Goal: Communication & Community: Answer question/provide support

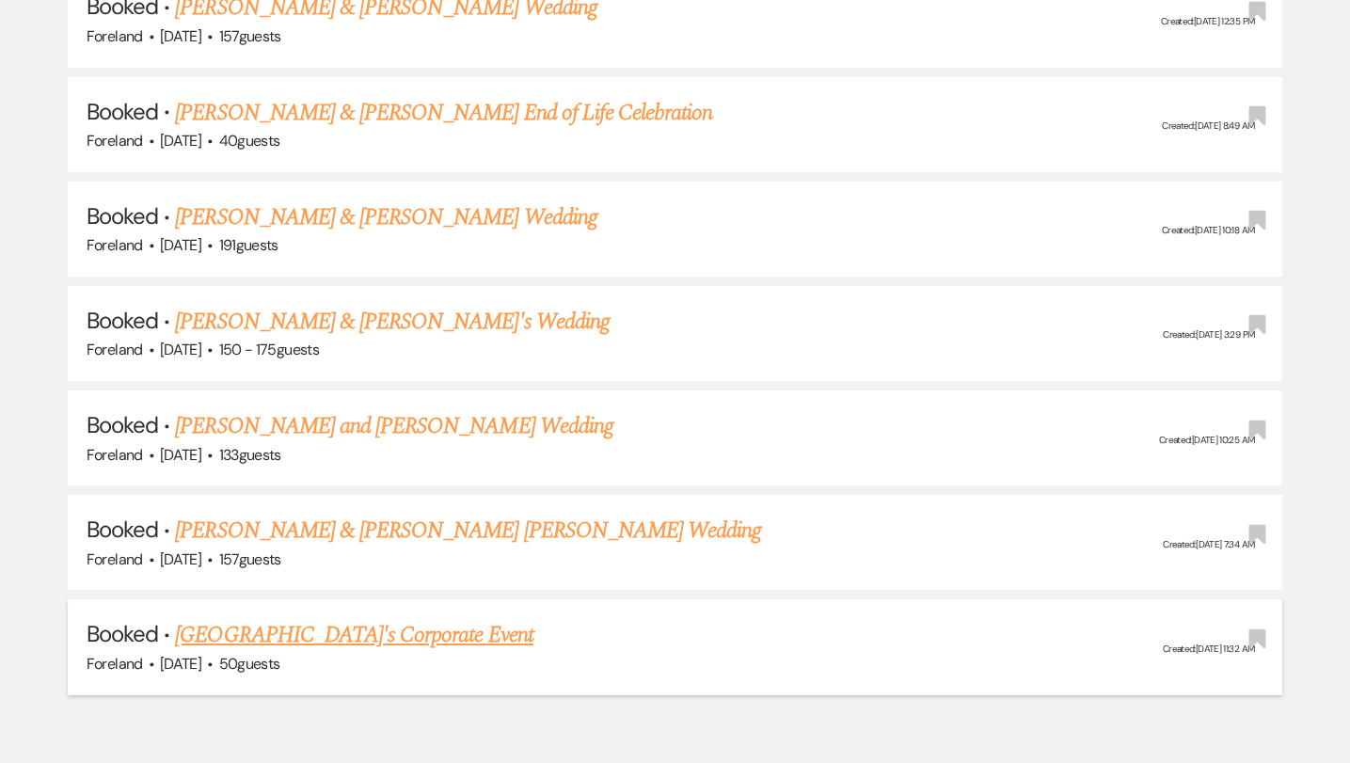
scroll to position [4496, 0]
click at [435, 515] on link "[PERSON_NAME] & [PERSON_NAME] [PERSON_NAME] Wedding" at bounding box center [468, 532] width 586 height 34
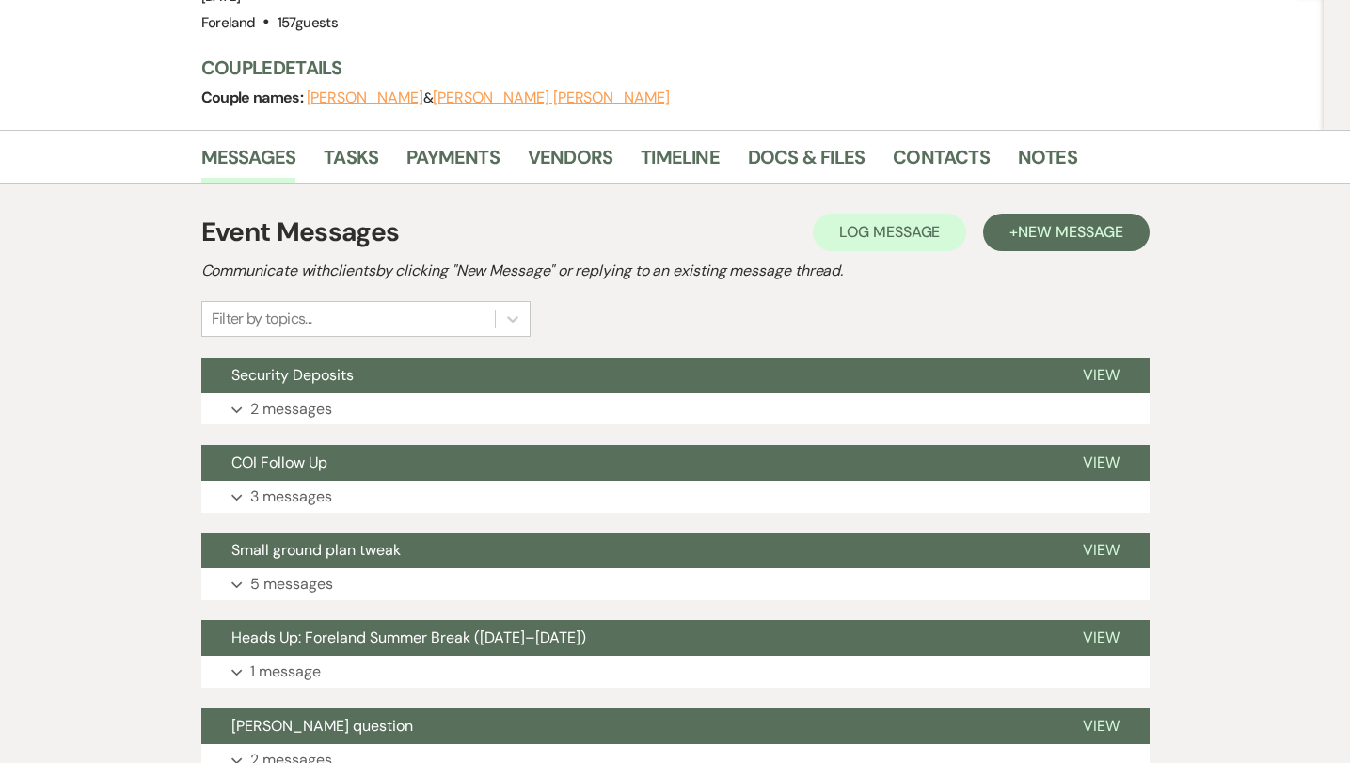
scroll to position [294, 0]
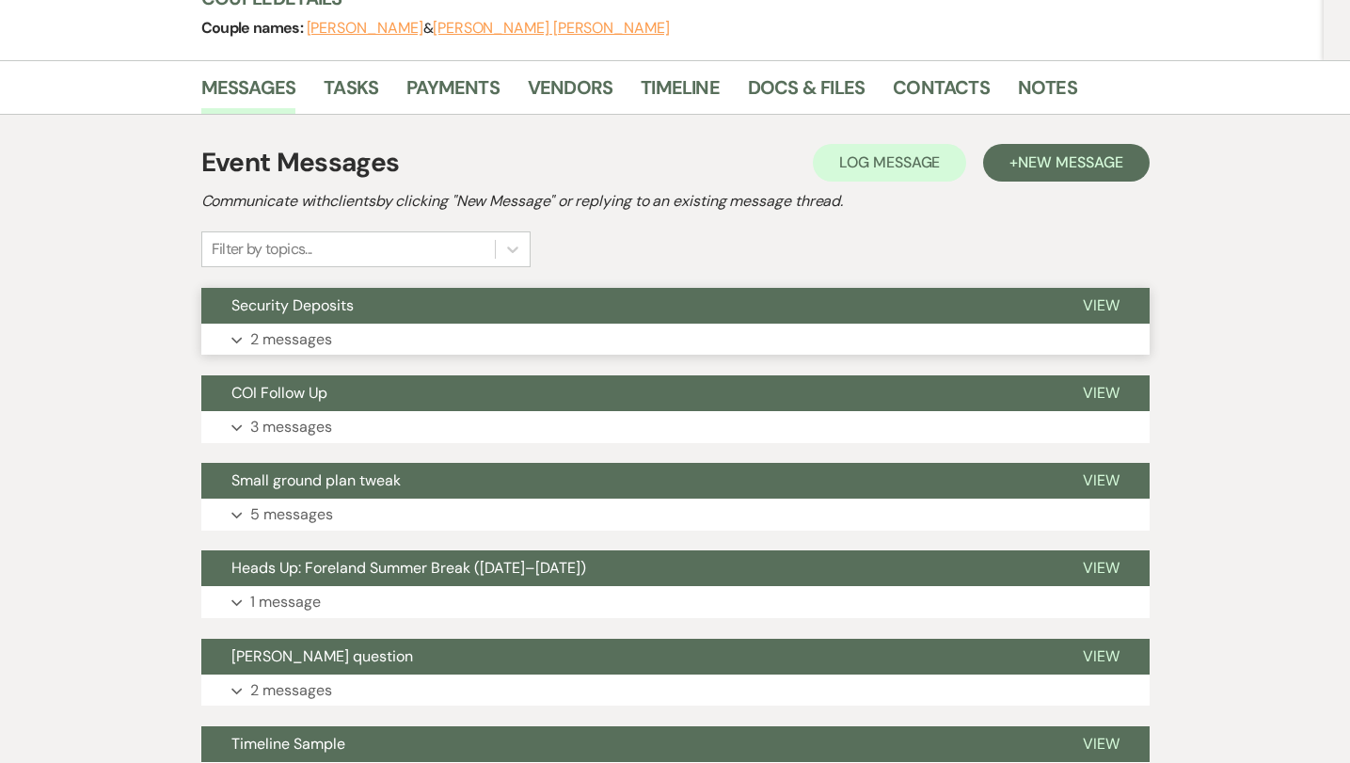
click at [262, 327] on p "2 messages" at bounding box center [291, 339] width 82 height 24
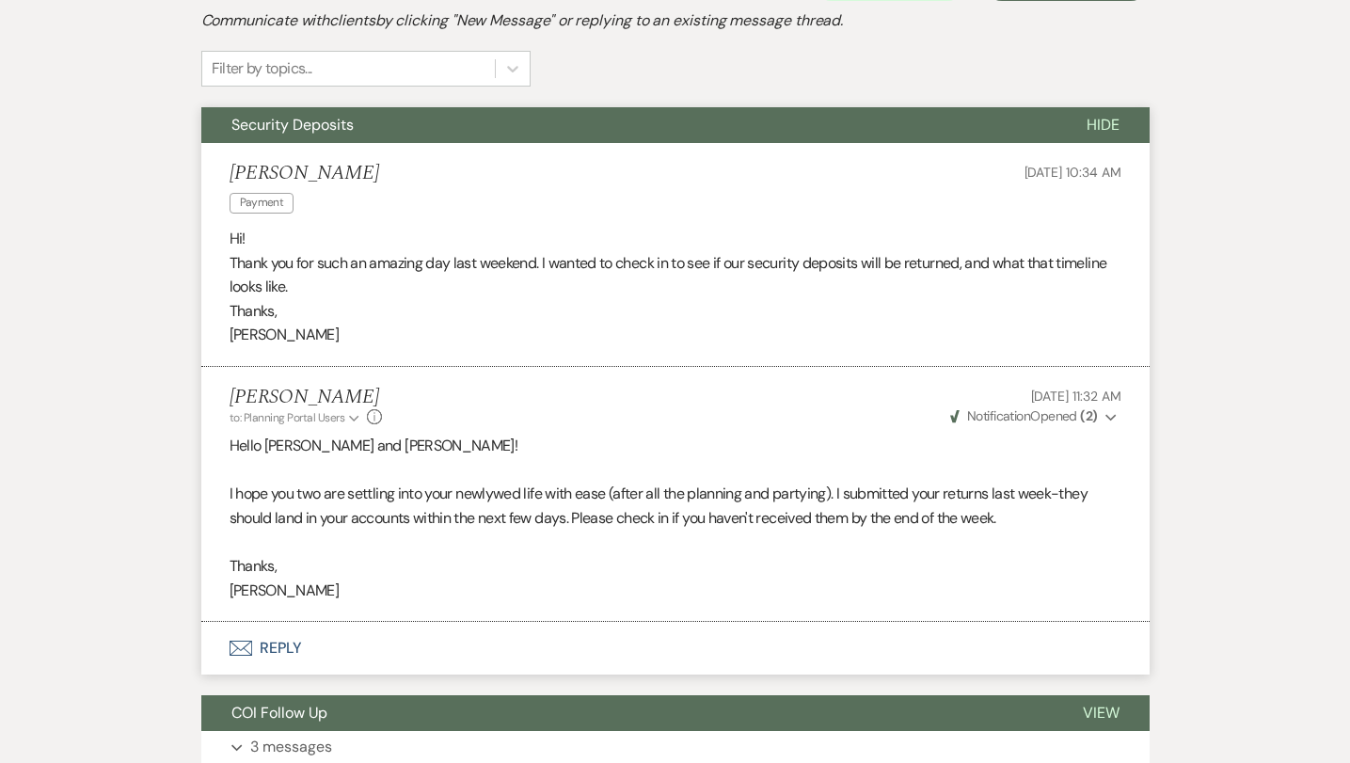
scroll to position [476, 0]
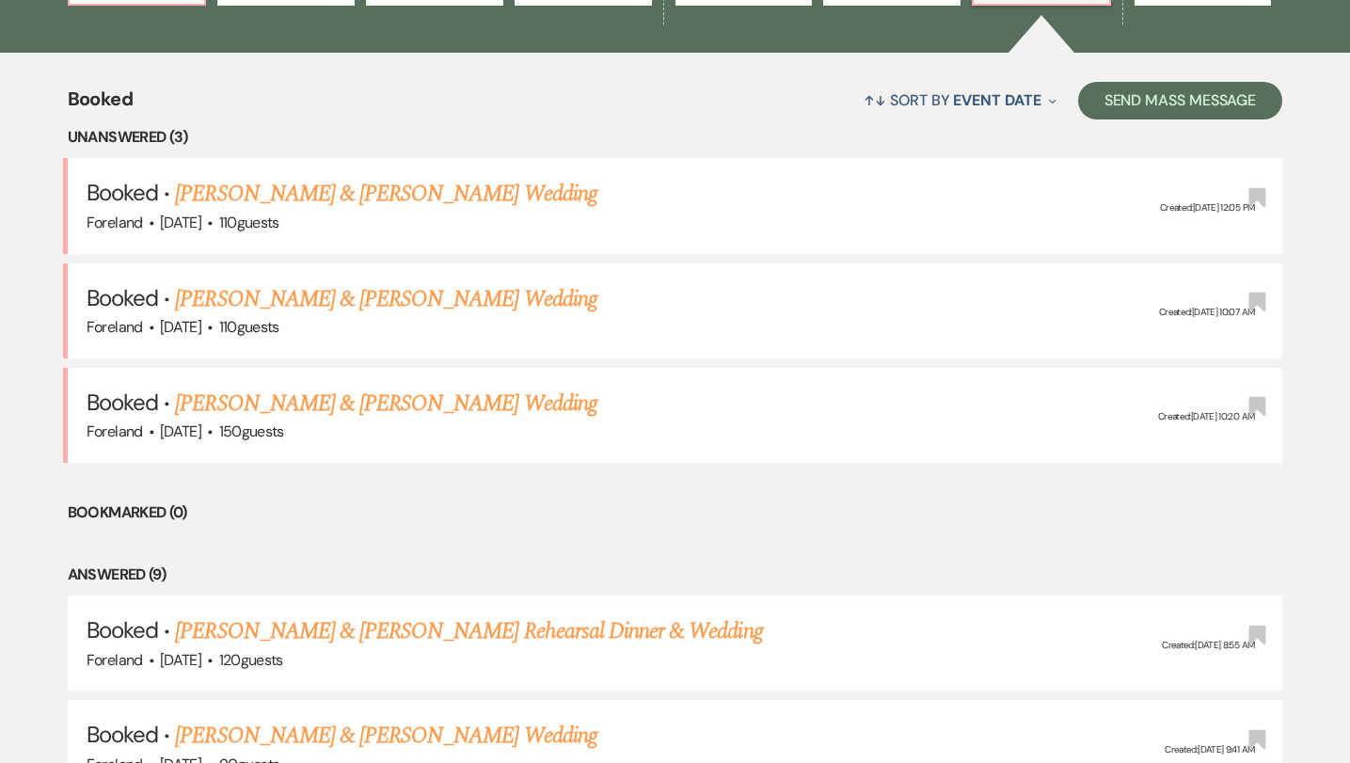
scroll to position [613, 0]
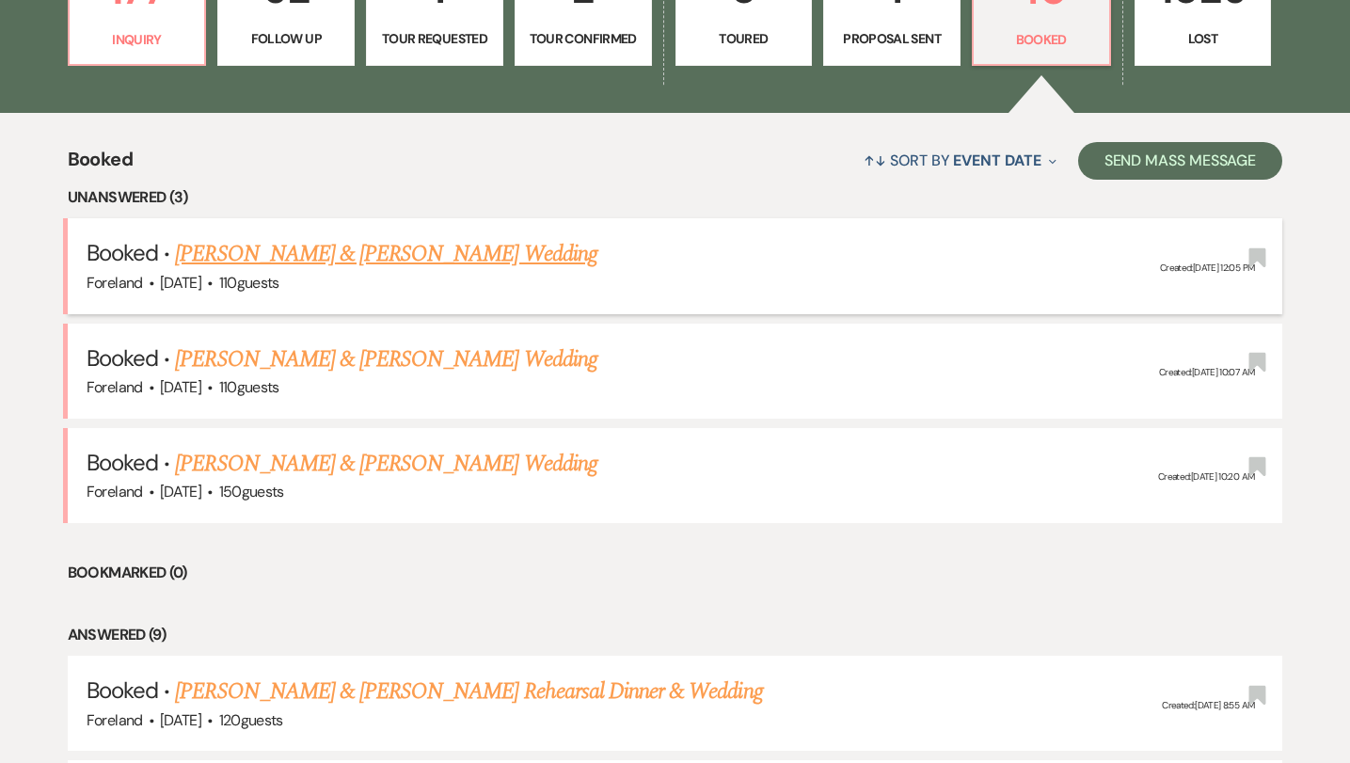
click at [253, 243] on link "[PERSON_NAME] & [PERSON_NAME] Wedding" at bounding box center [385, 254] width 421 height 34
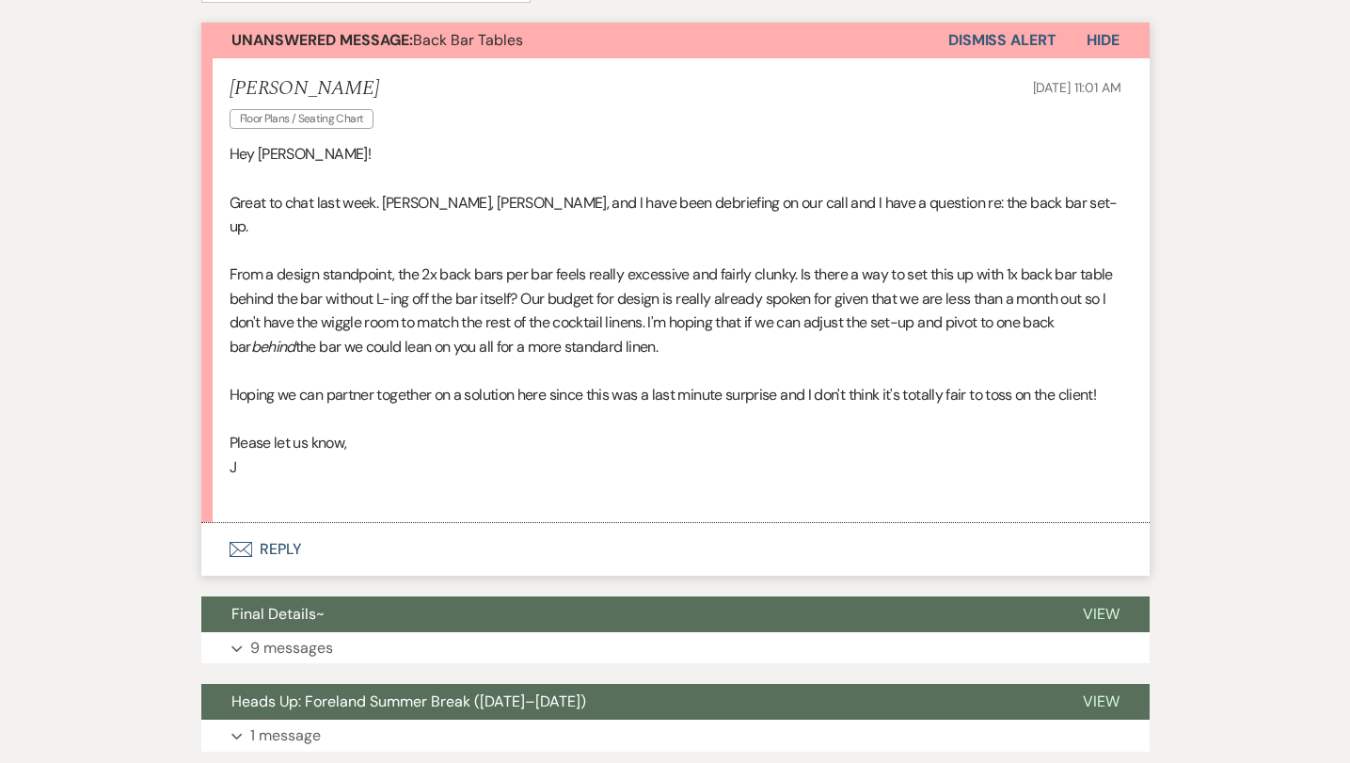
scroll to position [521, 0]
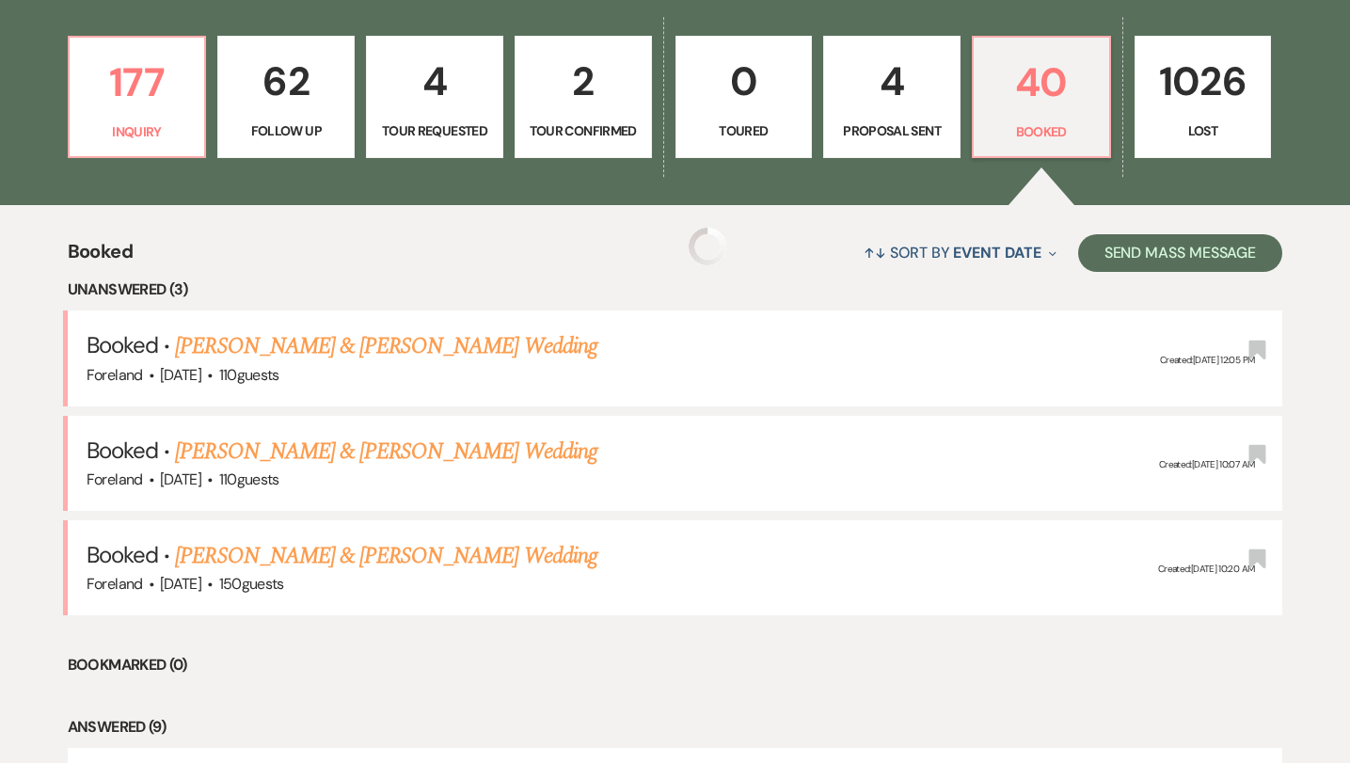
scroll to position [613, 0]
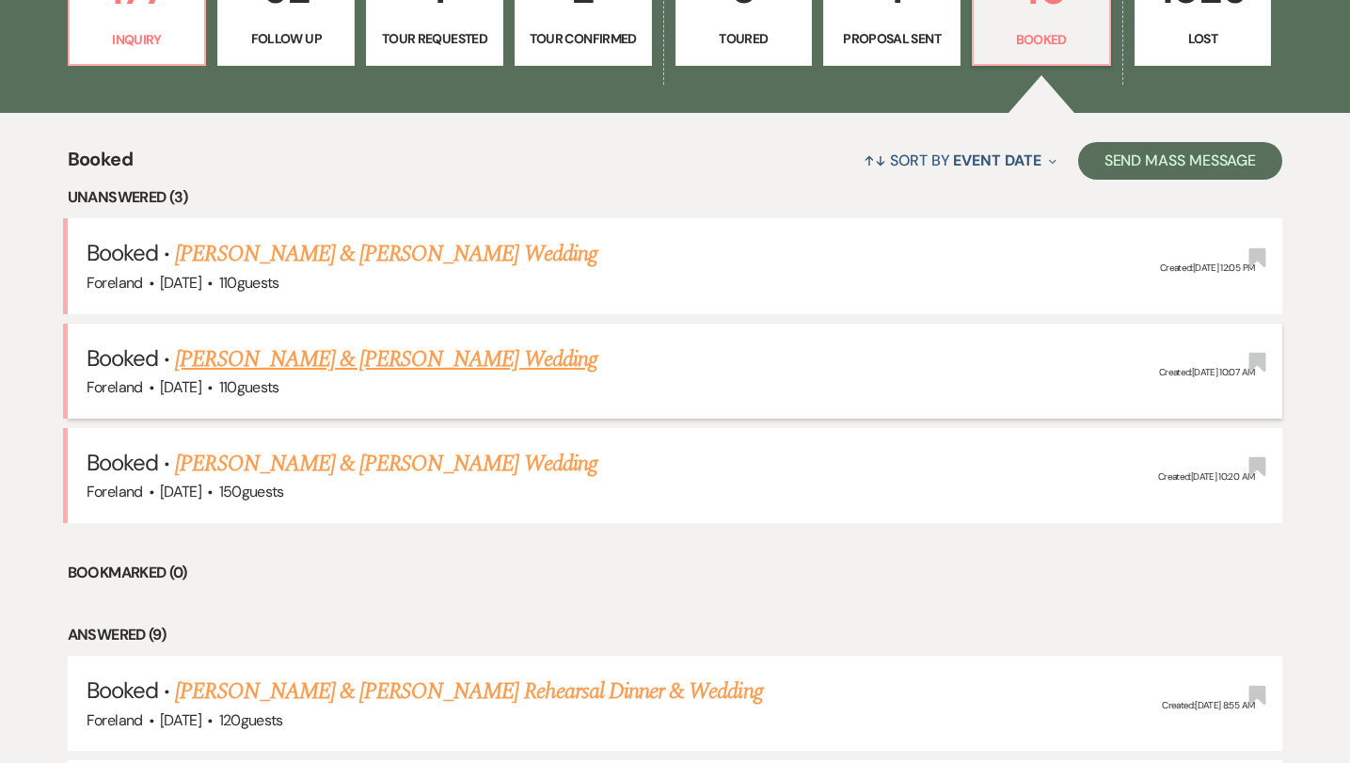
click at [198, 351] on link "[PERSON_NAME] & [PERSON_NAME] Wedding" at bounding box center [385, 359] width 421 height 34
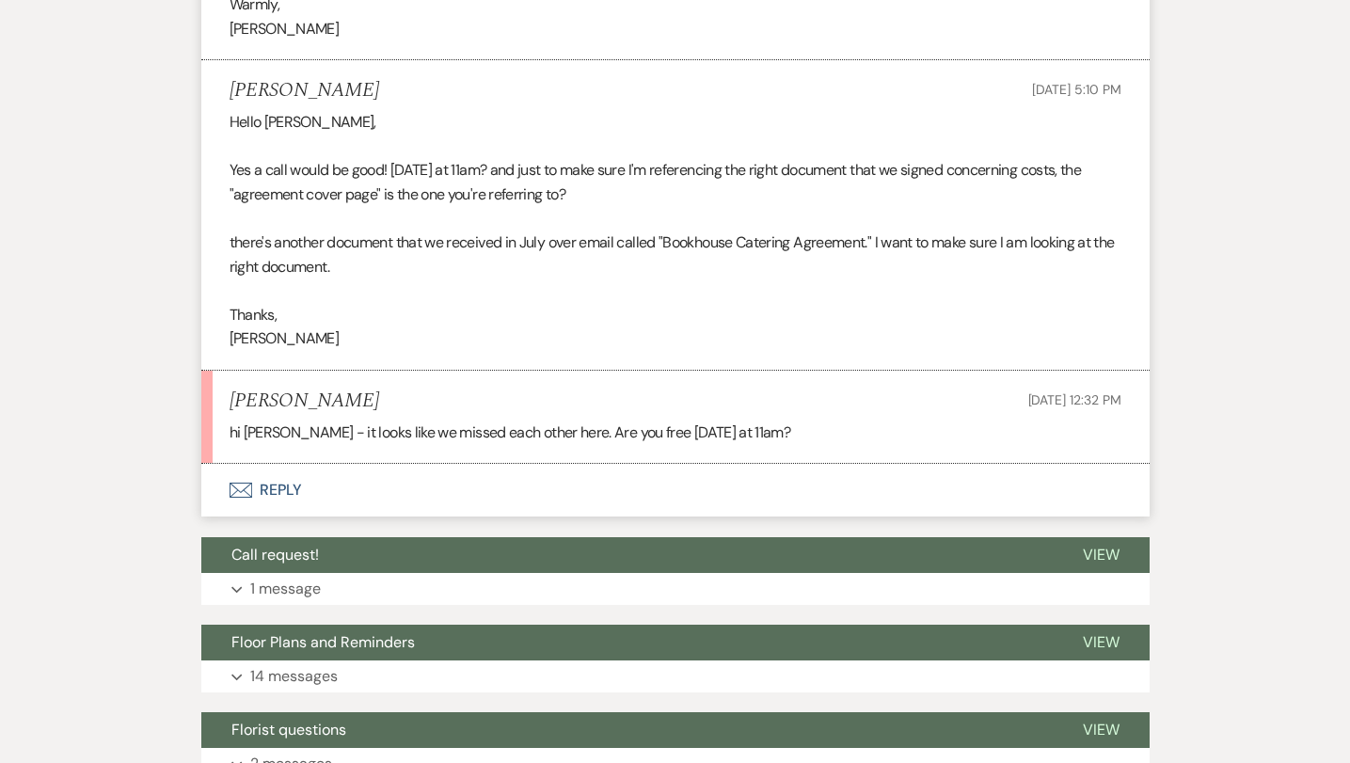
scroll to position [3301, 0]
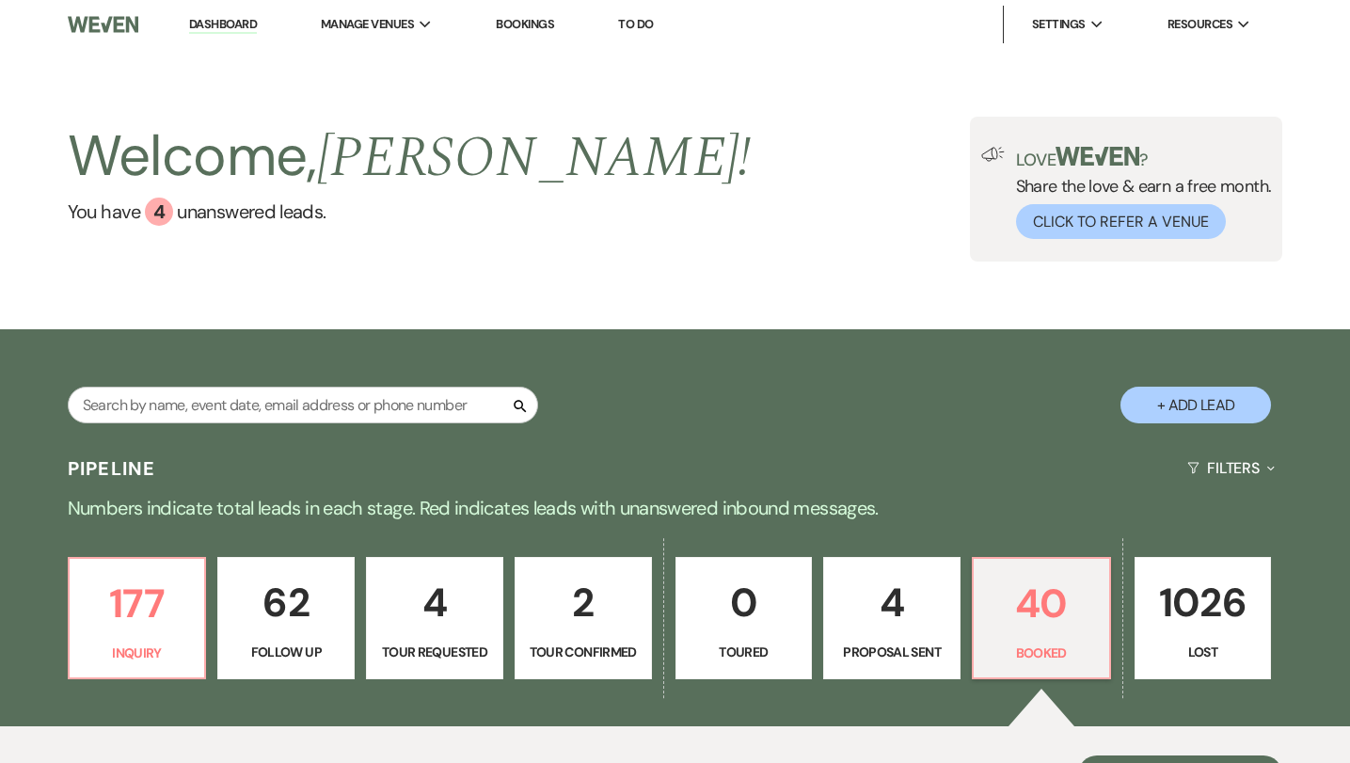
scroll to position [54, 0]
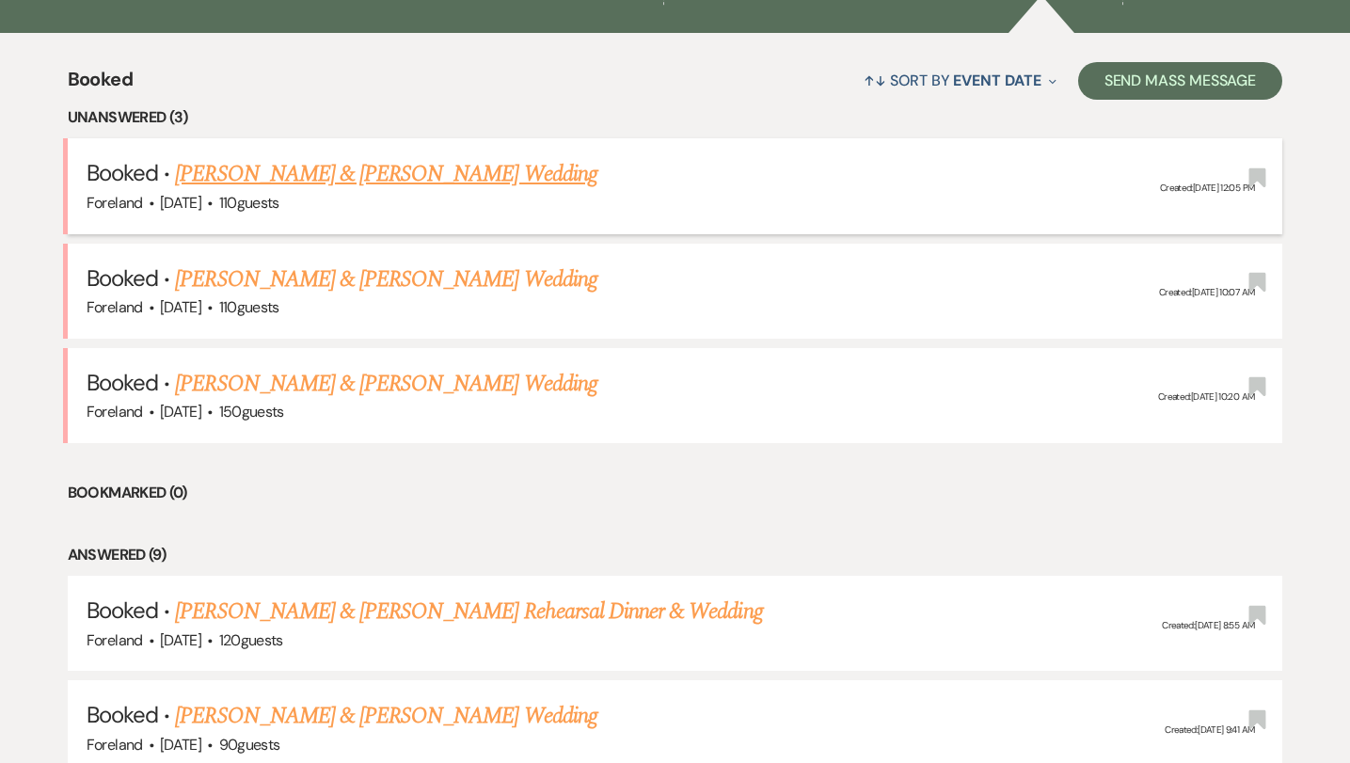
scroll to position [694, 0]
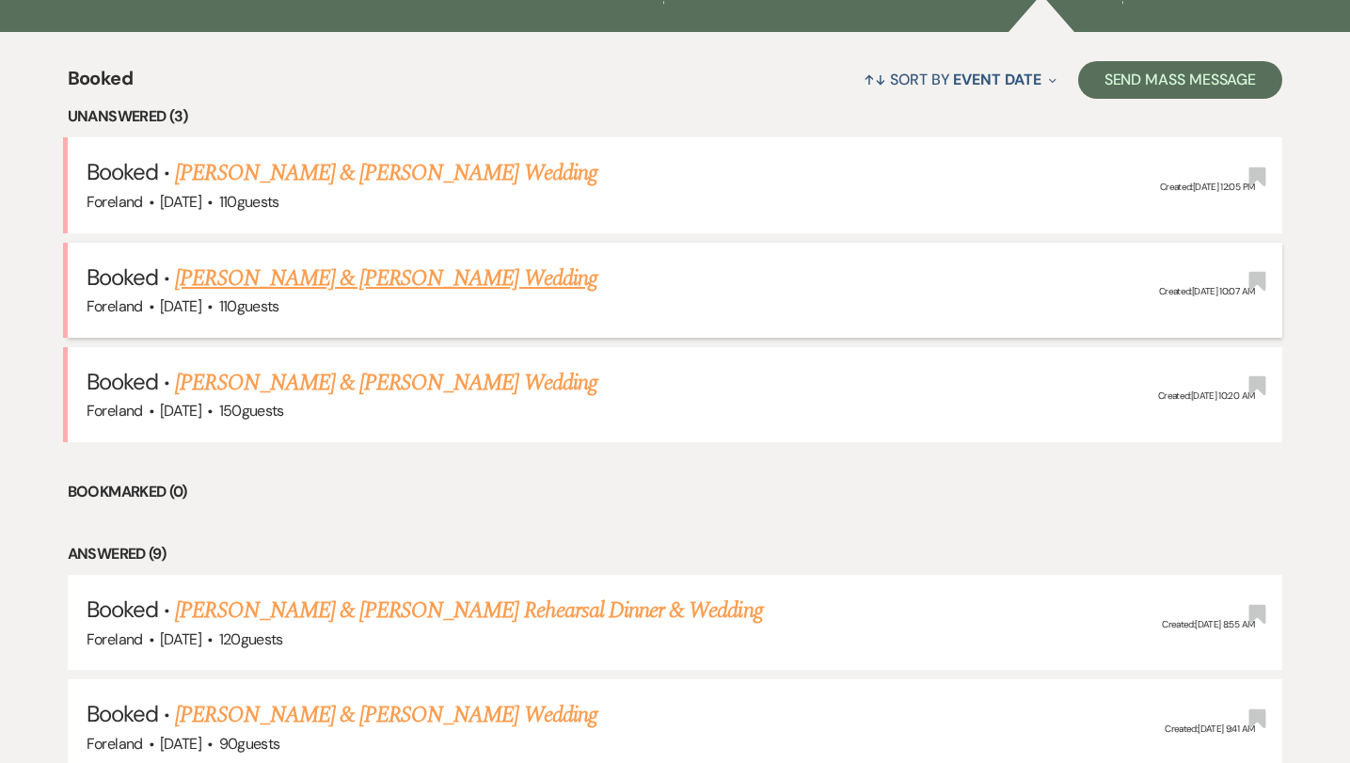
click at [570, 270] on link "[PERSON_NAME] & [PERSON_NAME] Wedding" at bounding box center [385, 279] width 421 height 34
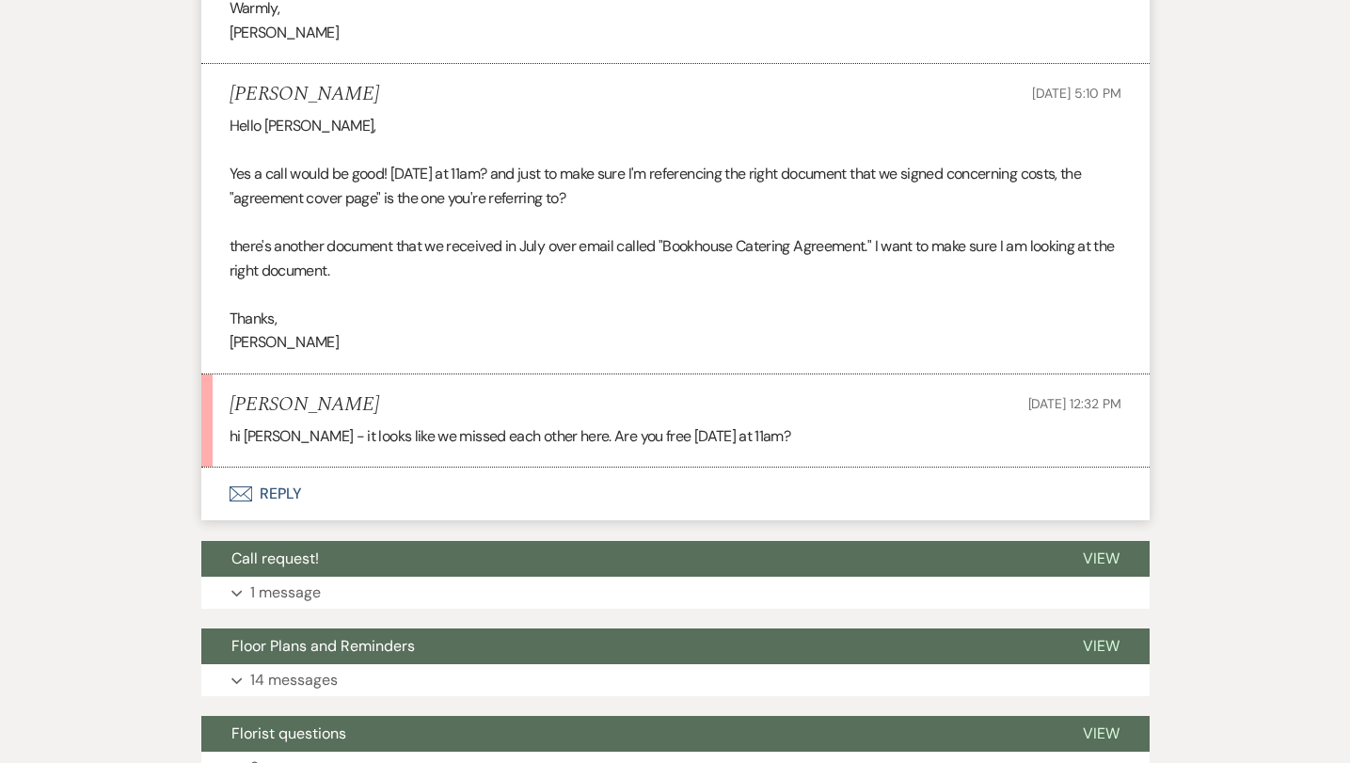
scroll to position [3433, 0]
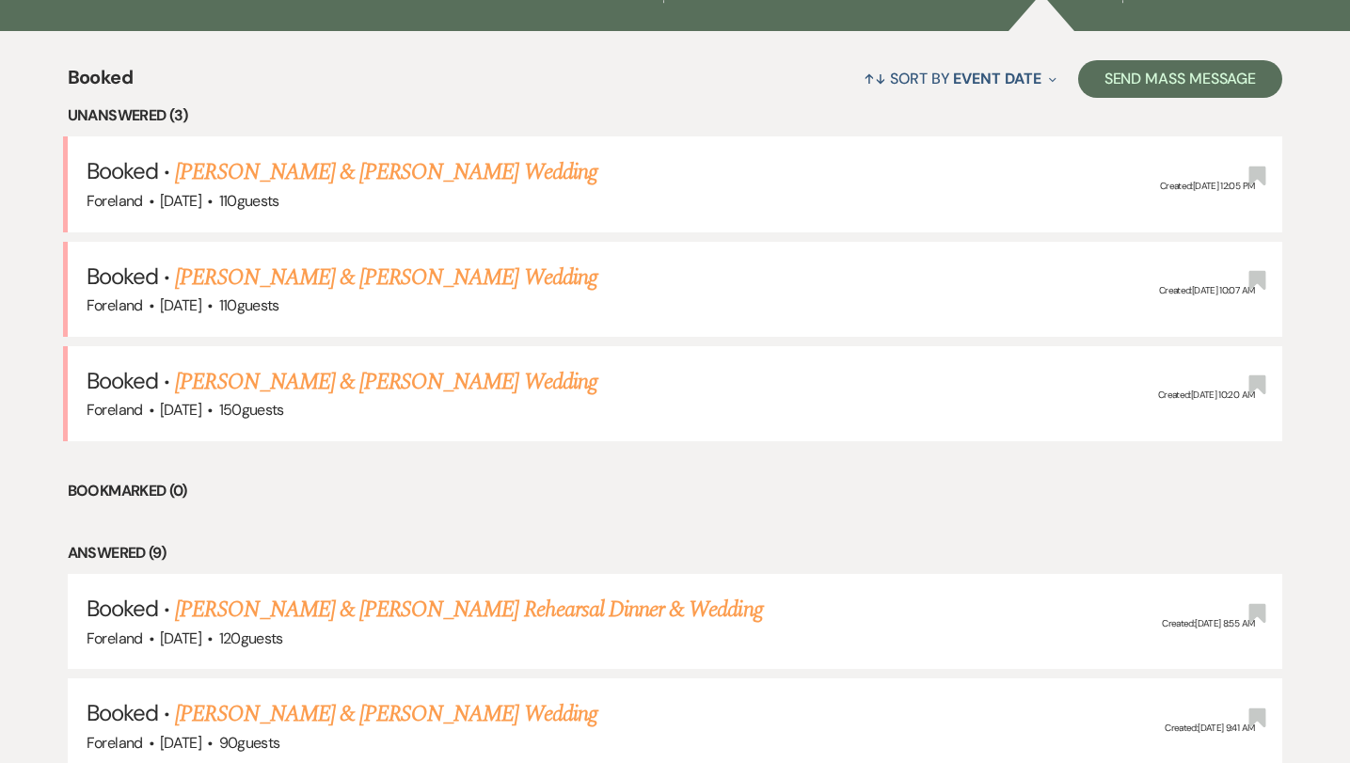
scroll to position [707, 0]
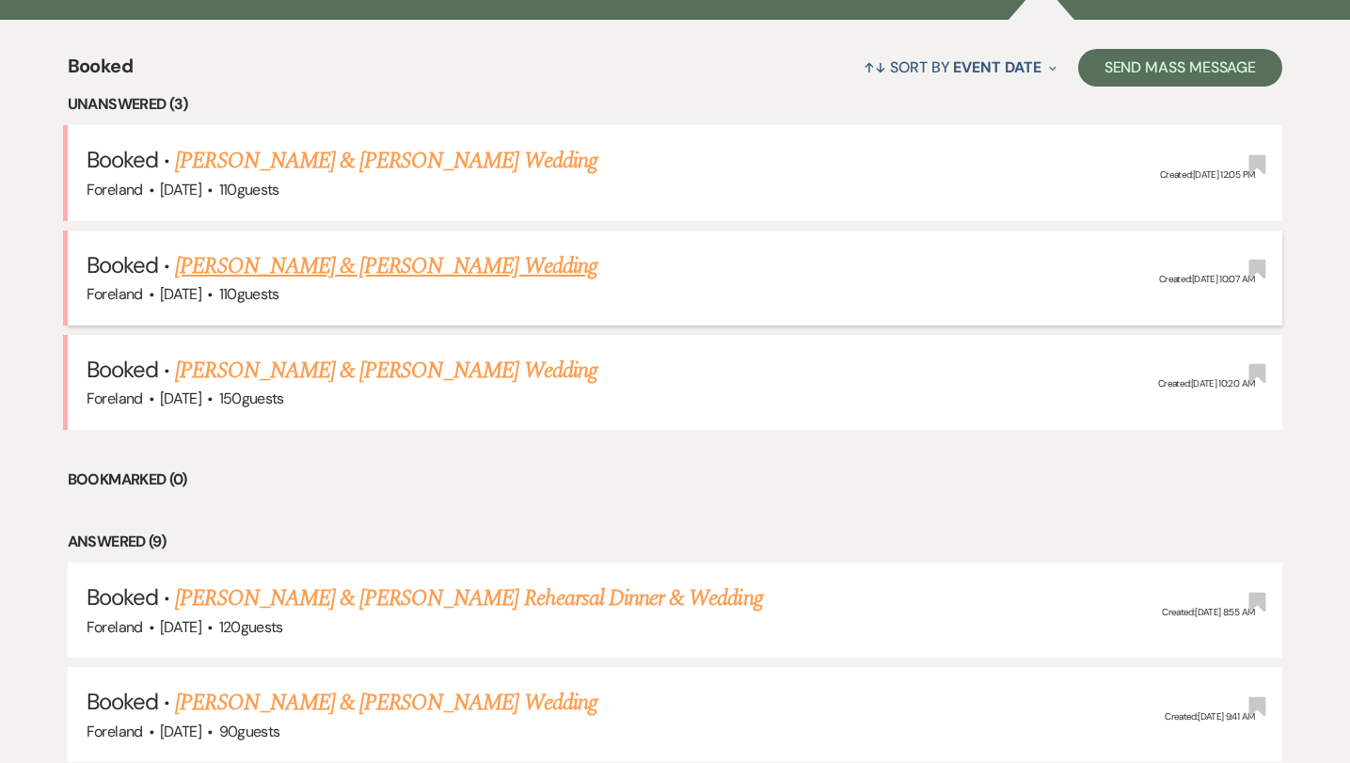
click at [408, 262] on link "[PERSON_NAME] & [PERSON_NAME] Wedding" at bounding box center [385, 266] width 421 height 34
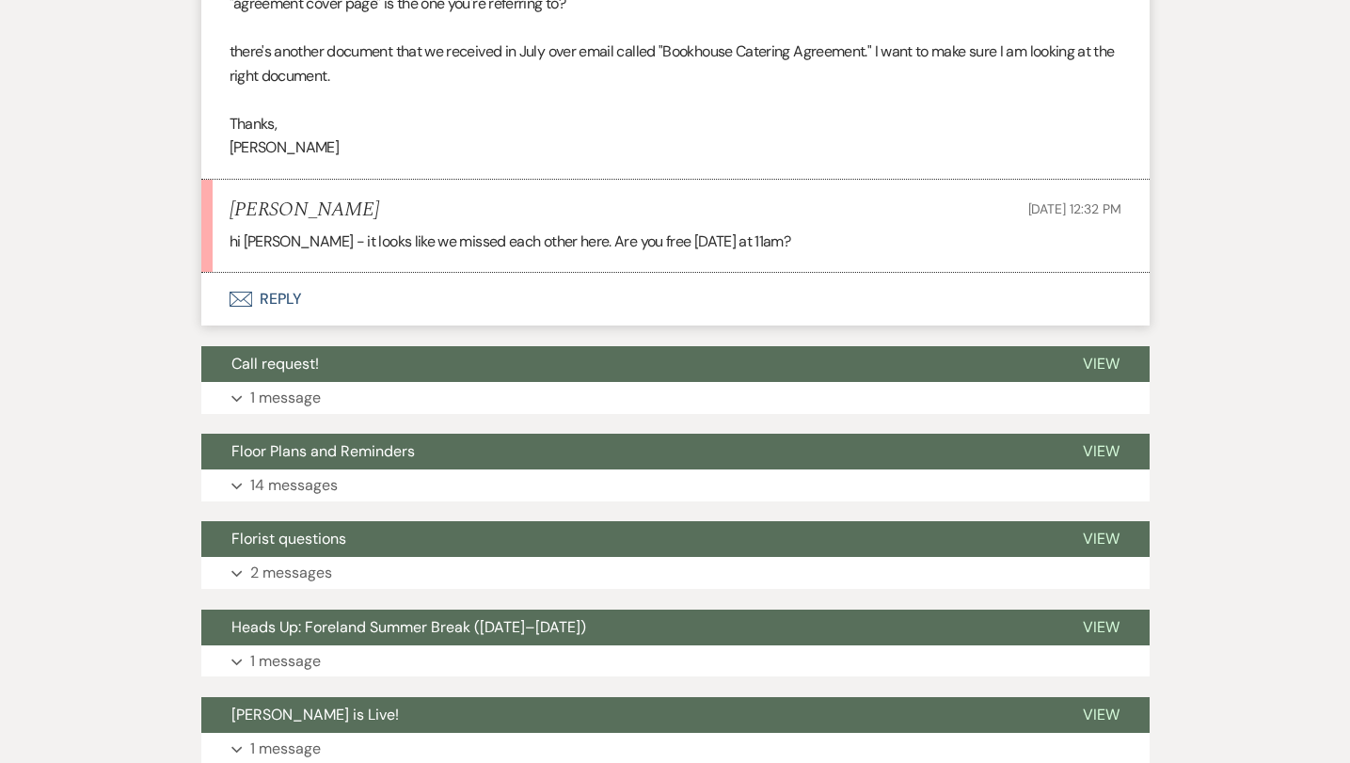
scroll to position [3554, 0]
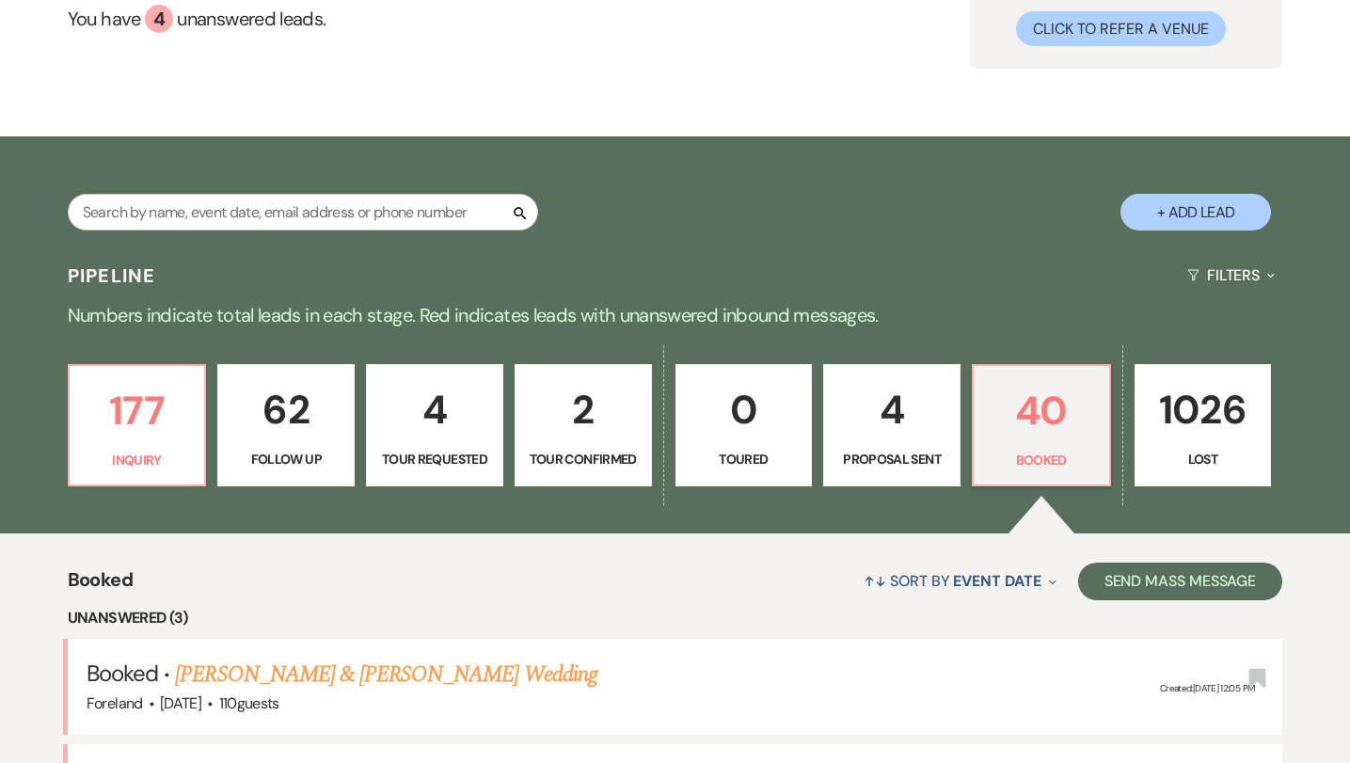
scroll to position [239, 0]
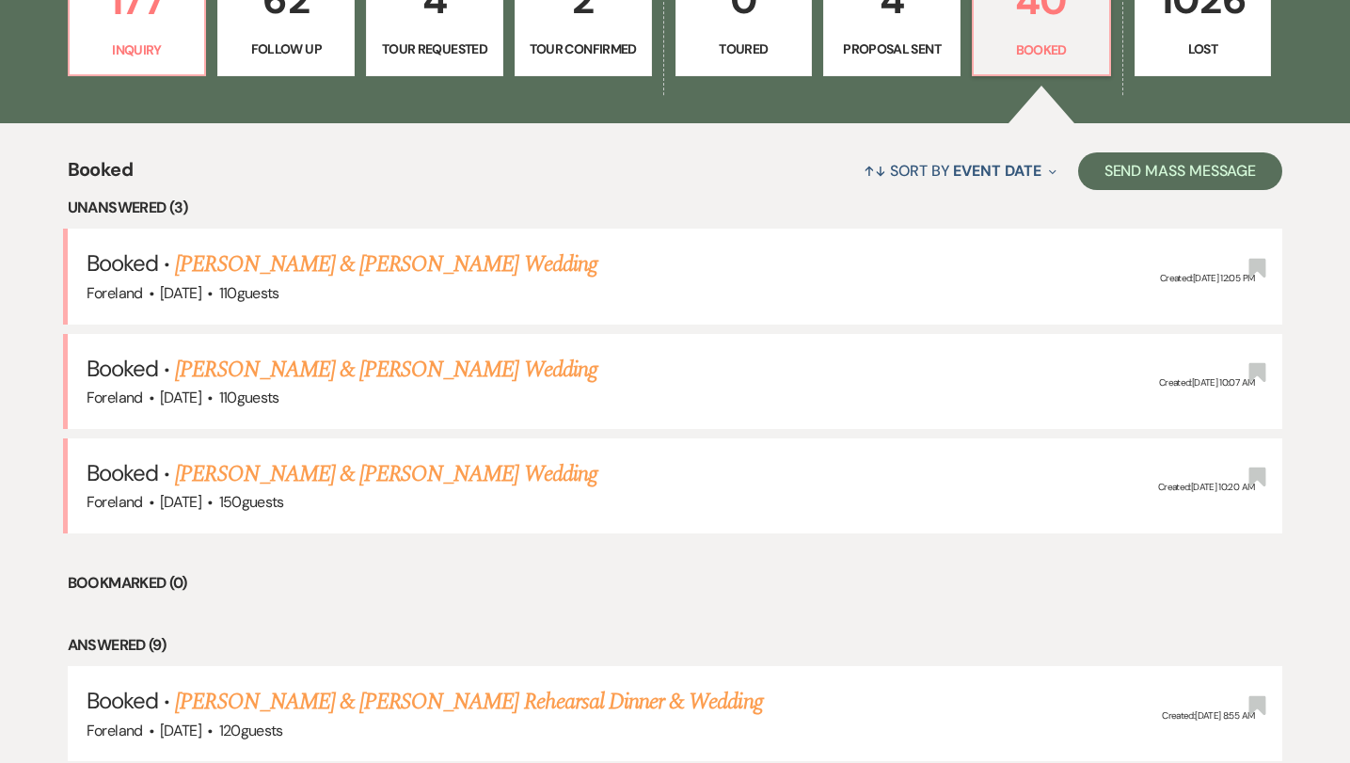
scroll to position [707, 0]
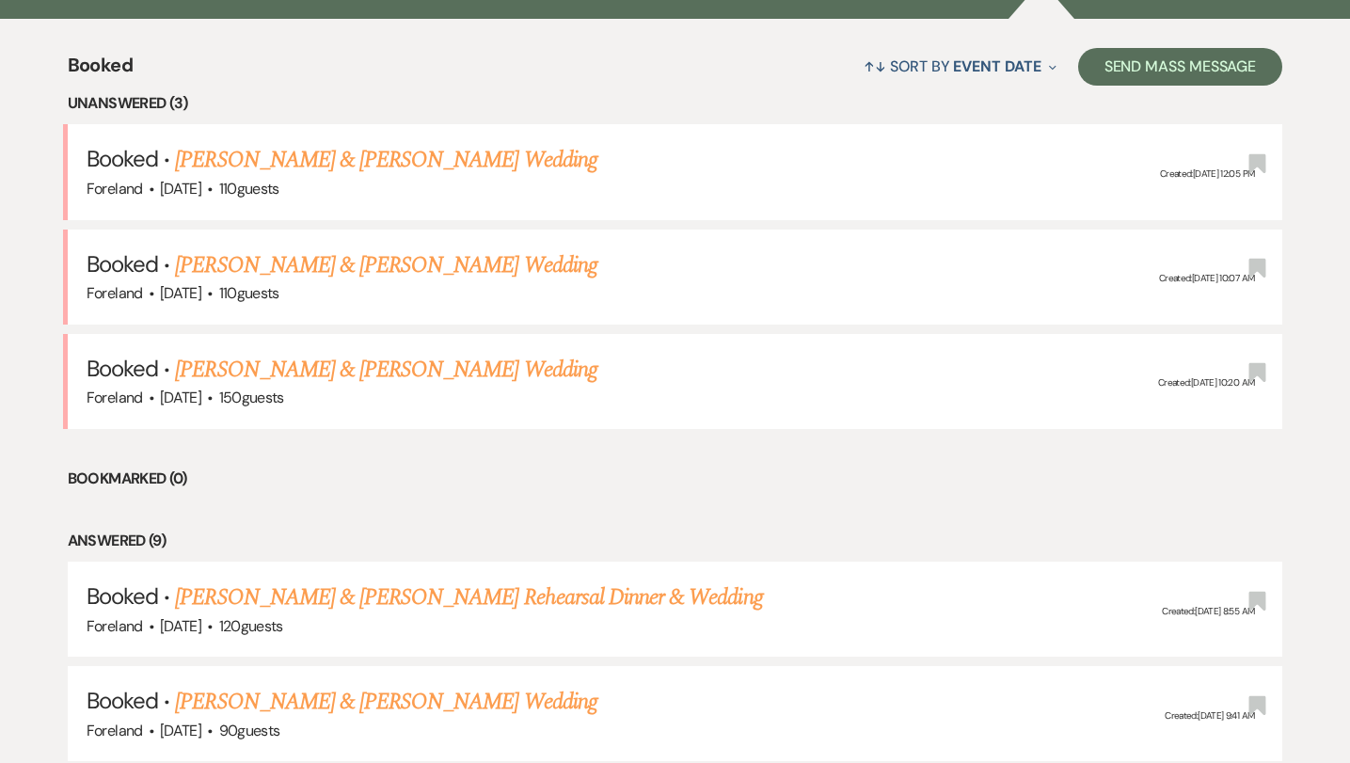
click at [288, 252] on link "[PERSON_NAME] & [PERSON_NAME] Wedding" at bounding box center [385, 265] width 421 height 34
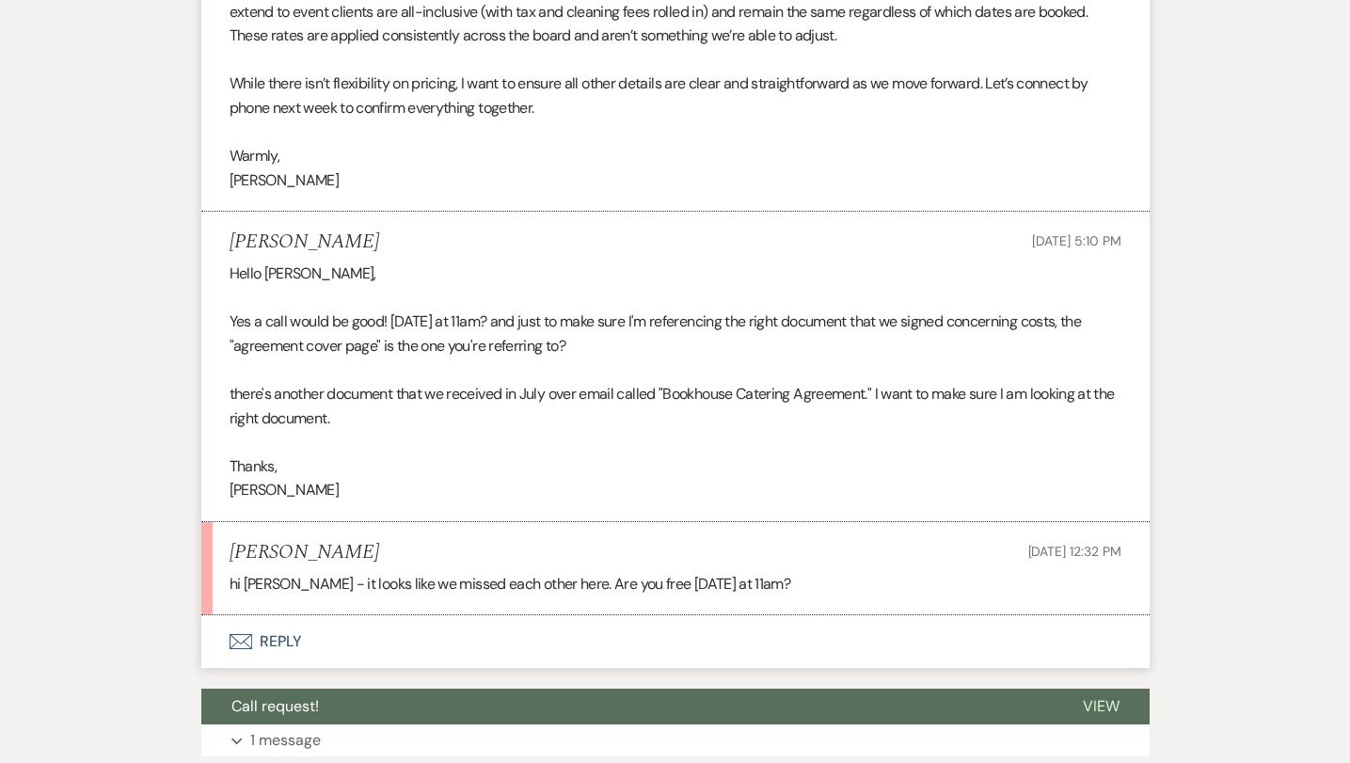
scroll to position [3186, 0]
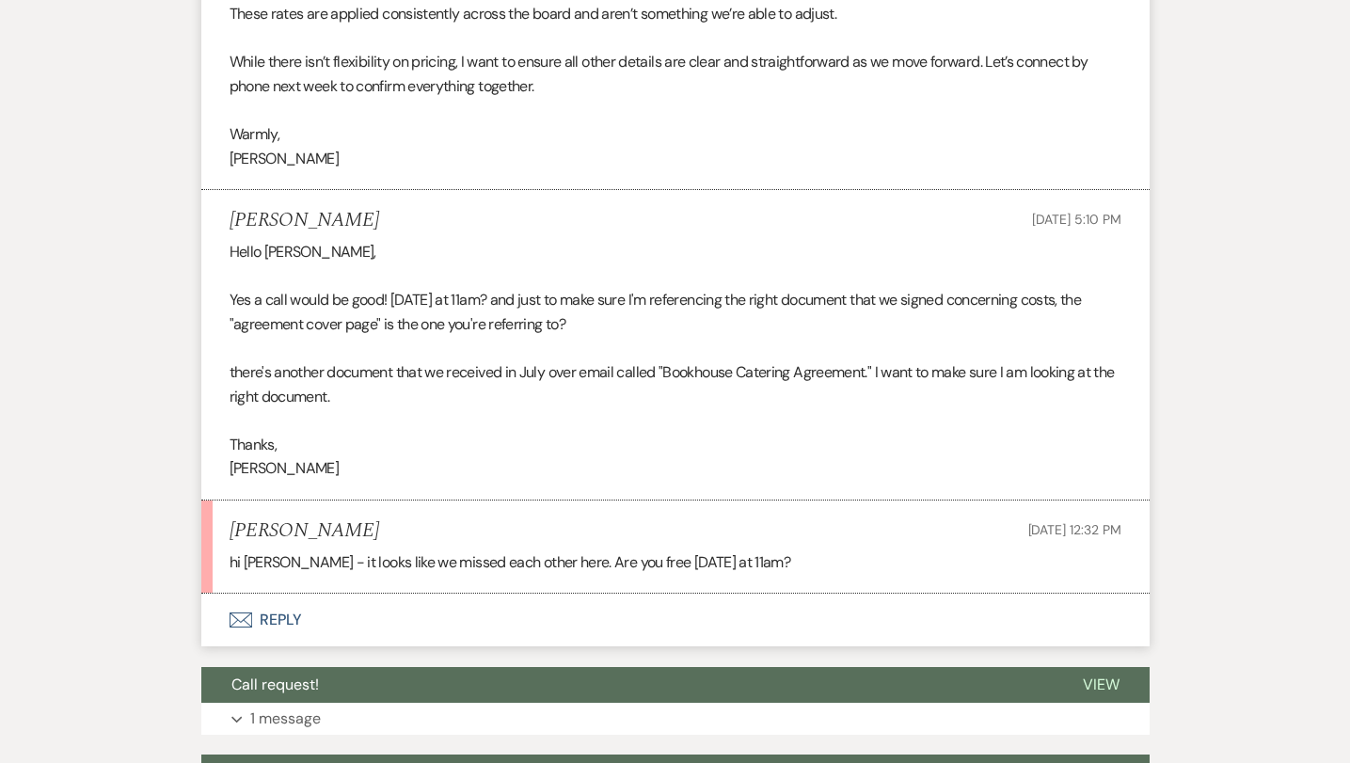
scroll to position [707, 0]
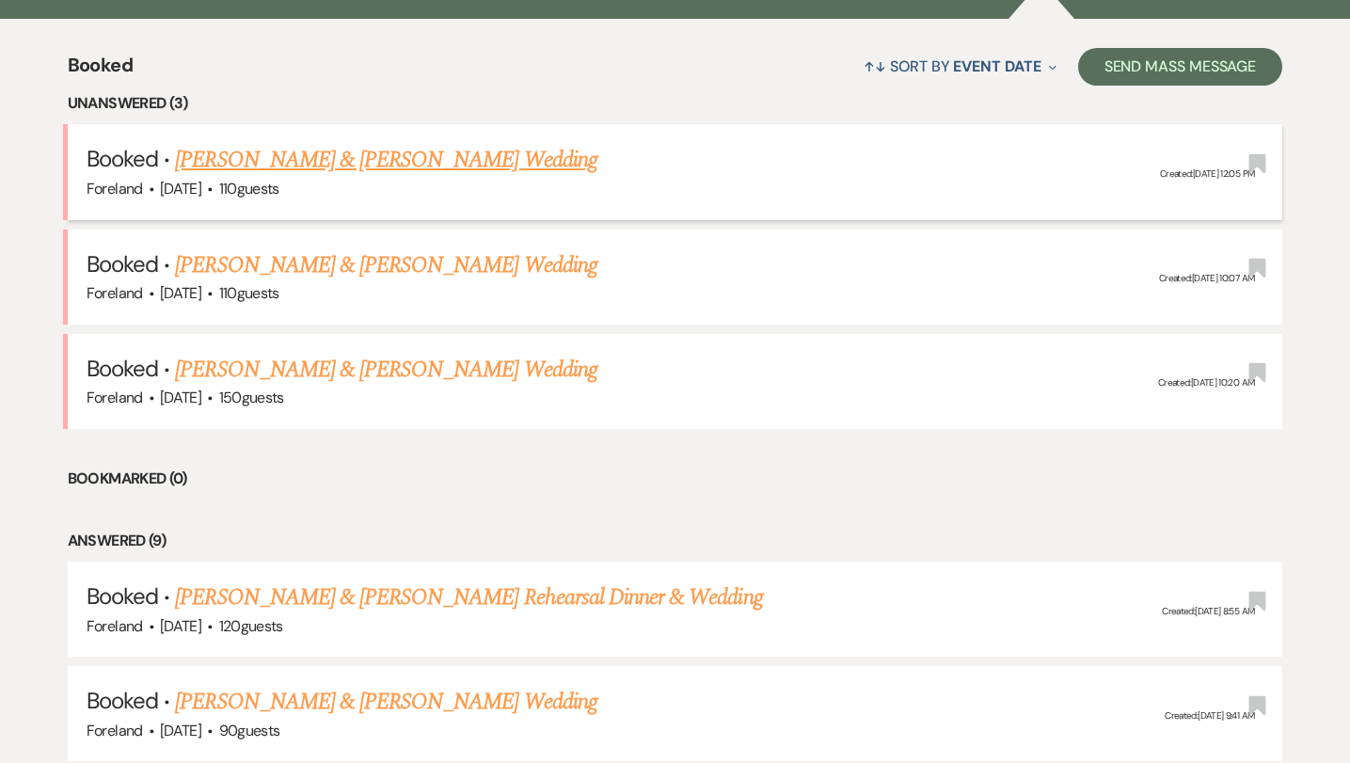
click at [330, 160] on link "[PERSON_NAME] & [PERSON_NAME] Wedding" at bounding box center [385, 160] width 421 height 34
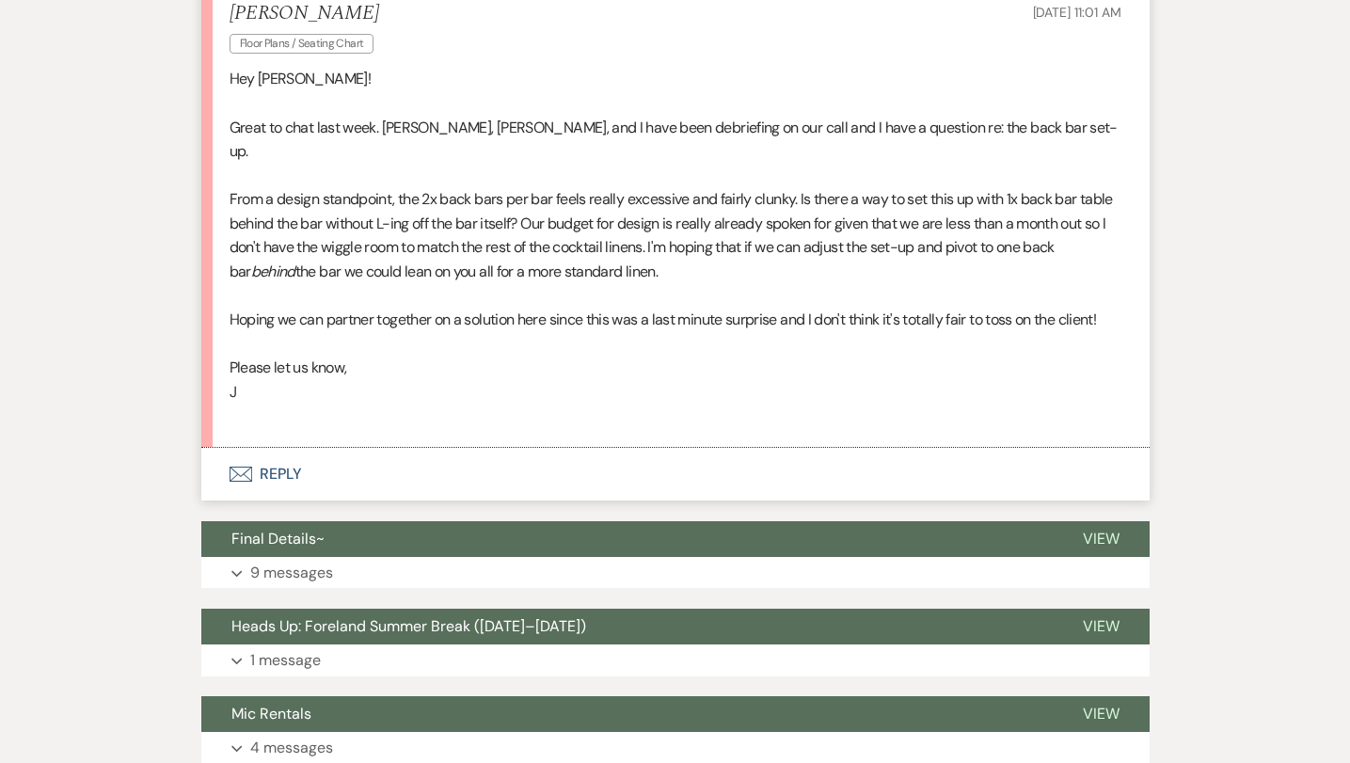
scroll to position [501, 0]
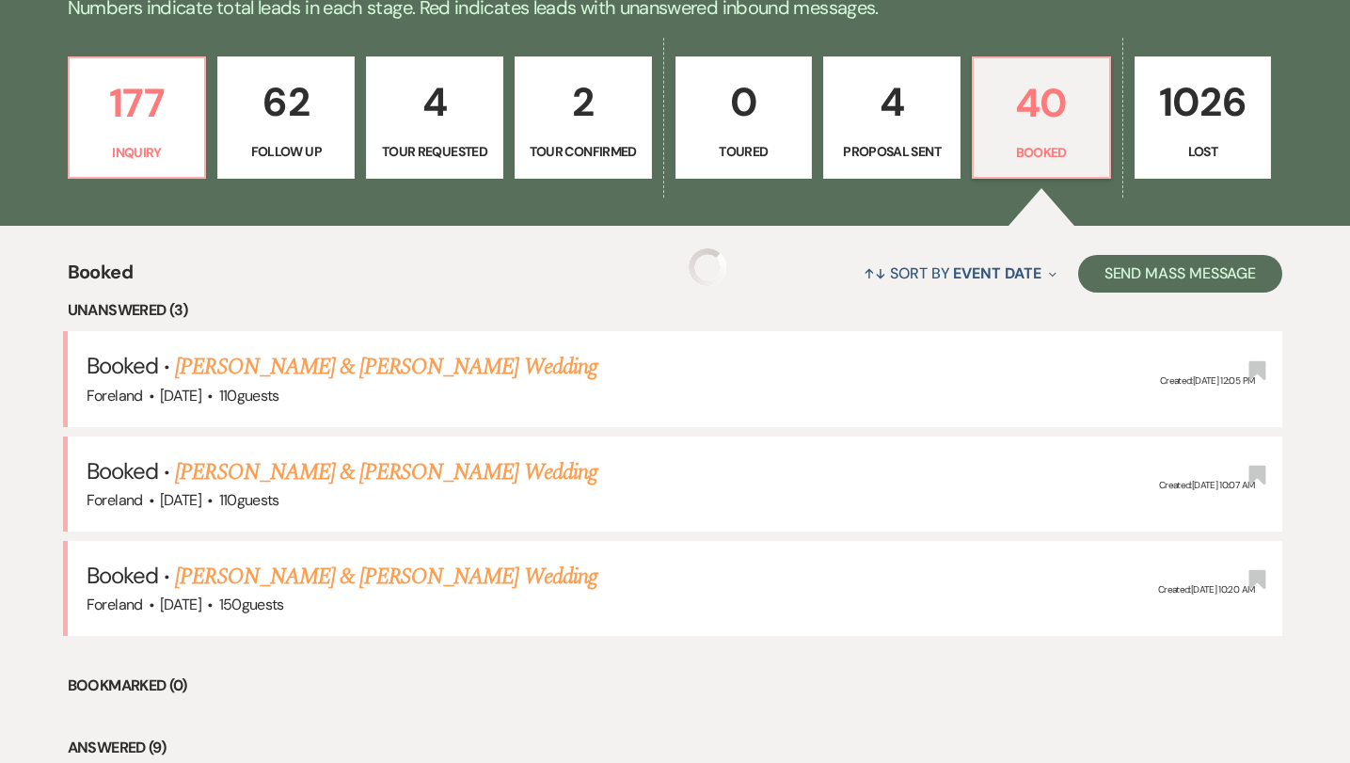
scroll to position [707, 0]
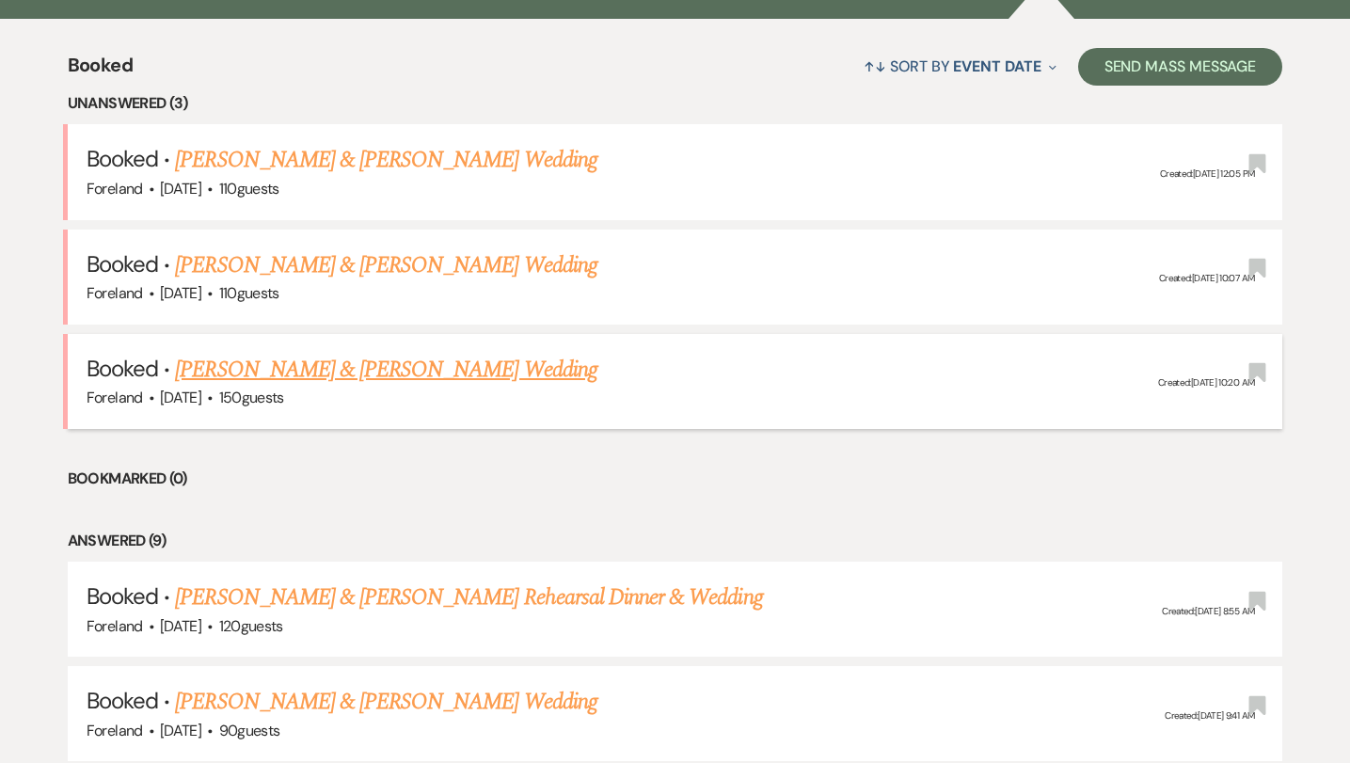
click at [353, 370] on link "[PERSON_NAME] & [PERSON_NAME] Wedding" at bounding box center [385, 370] width 421 height 34
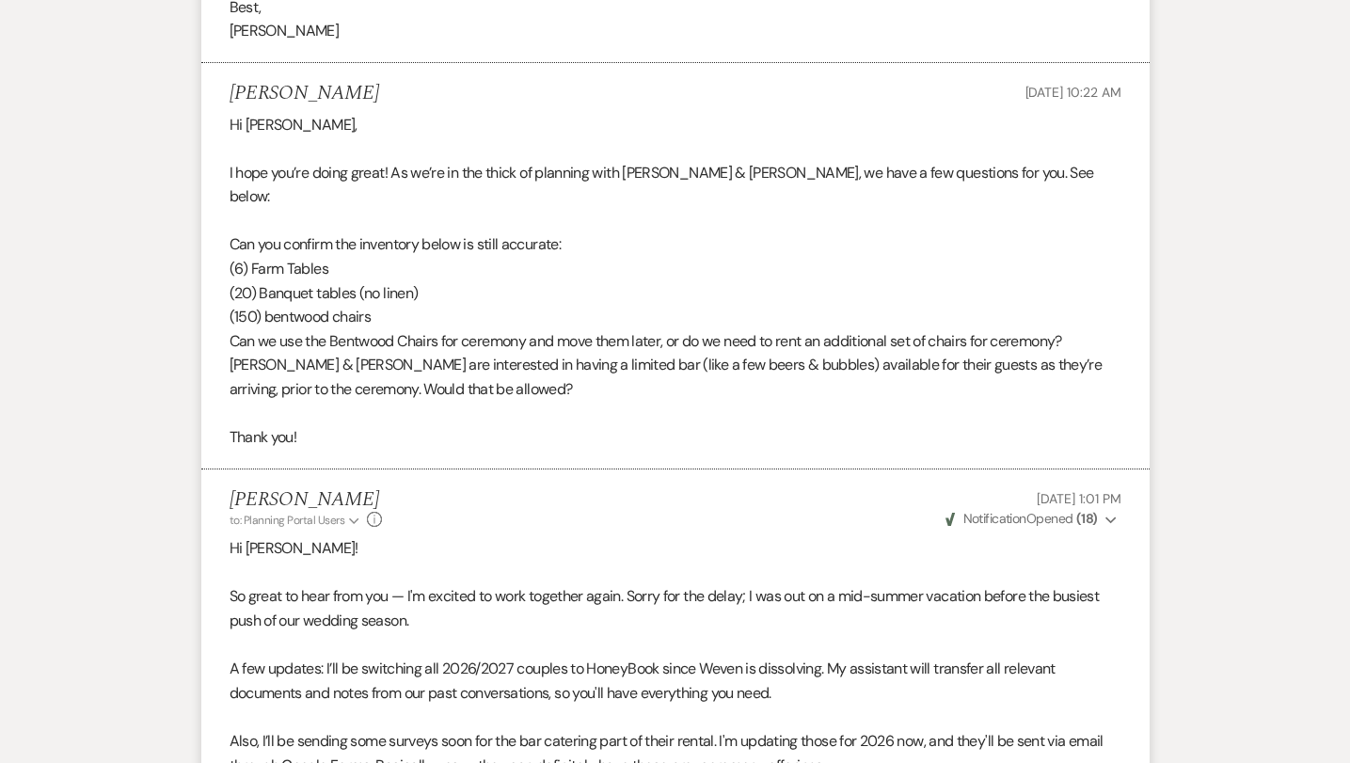
scroll to position [5420, 0]
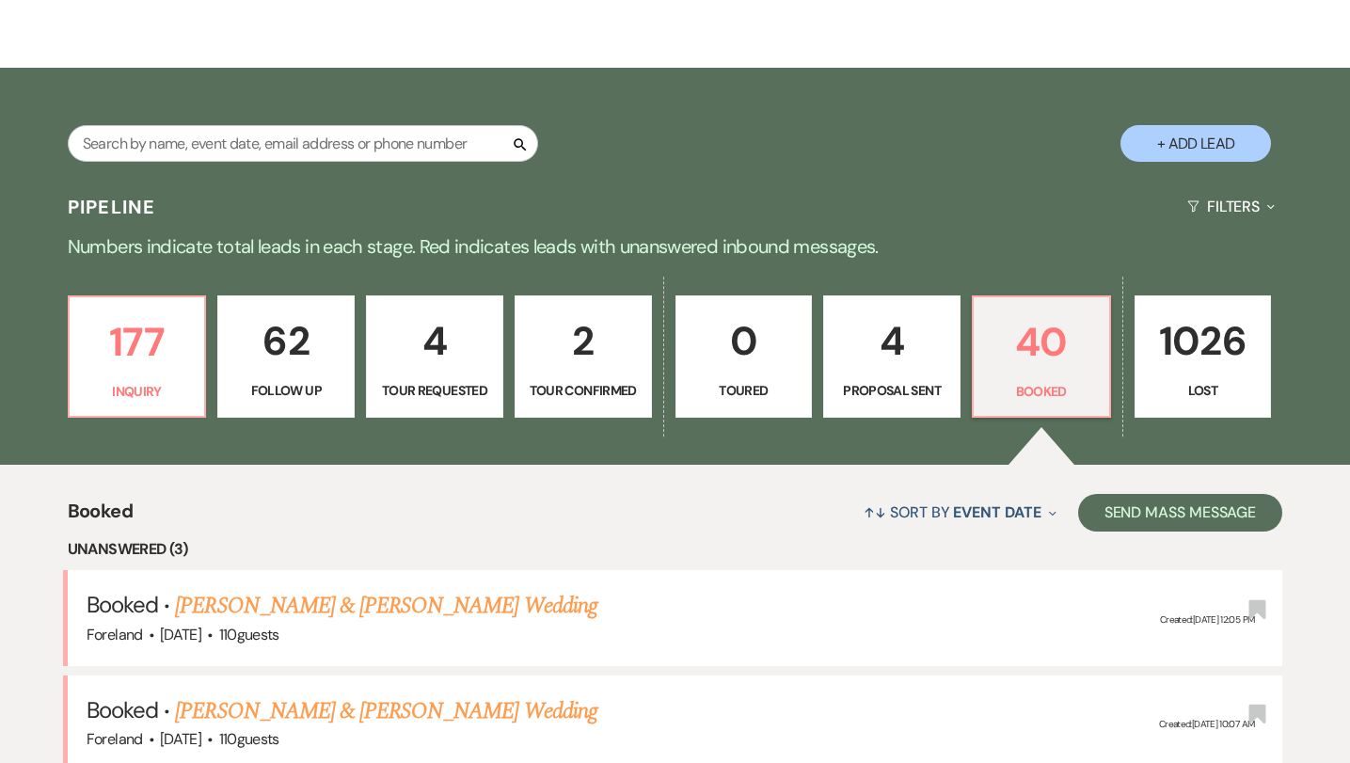
scroll to position [105, 0]
